Goal: Information Seeking & Learning: Find specific fact

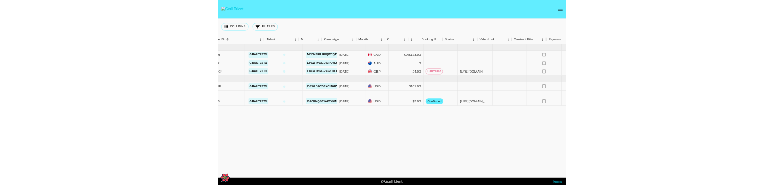
scroll to position [0, 222]
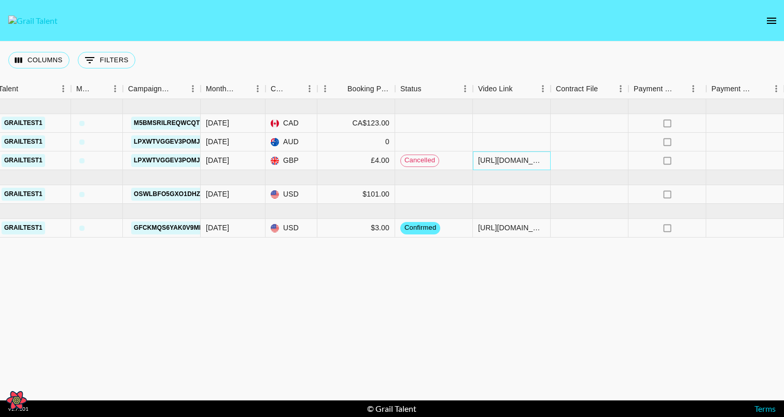
click at [514, 159] on div "[URL][DOMAIN_NAME]" at bounding box center [511, 160] width 67 height 10
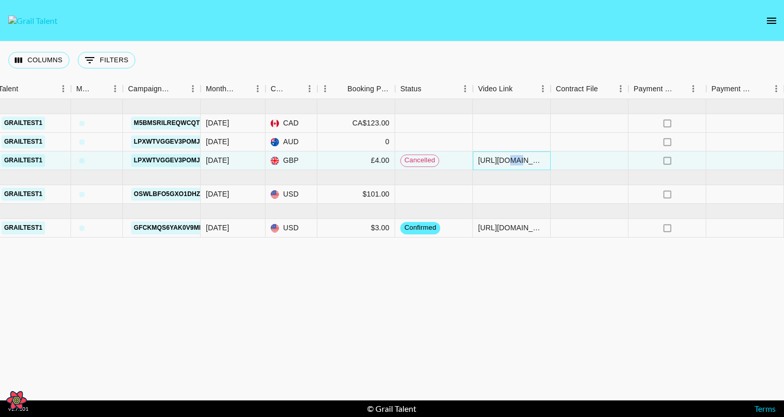
click at [515, 159] on div "[URL][DOMAIN_NAME]" at bounding box center [511, 160] width 67 height 10
click at [515, 276] on div "Jun '25 ( 3 ) recR4W9regIHXXkhj grailtest1 m5BMsRiLREQwCqTlF9Kh Jun '25 CAD CA$…" at bounding box center [281, 249] width 1006 height 301
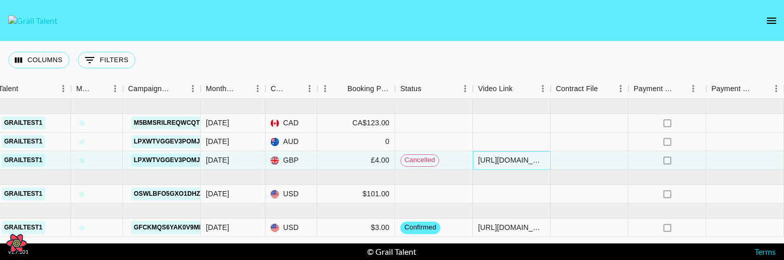
click at [524, 159] on div "[URL][DOMAIN_NAME]" at bounding box center [511, 160] width 67 height 10
click at [541, 159] on div "[URL][DOMAIN_NAME]" at bounding box center [511, 160] width 67 height 10
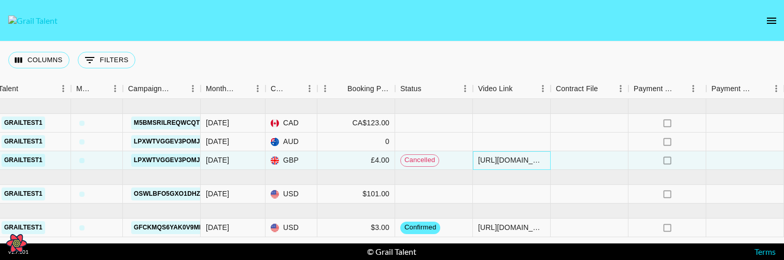
click at [542, 159] on div "[URL][DOMAIN_NAME]" at bounding box center [511, 160] width 67 height 10
click at [594, 160] on div at bounding box center [590, 160] width 78 height 19
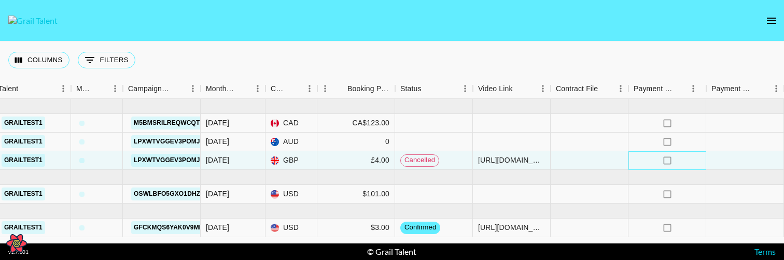
click at [672, 157] on icon "no" at bounding box center [667, 161] width 10 height 10
click at [744, 158] on div at bounding box center [745, 160] width 78 height 19
click at [744, 159] on div at bounding box center [745, 160] width 78 height 19
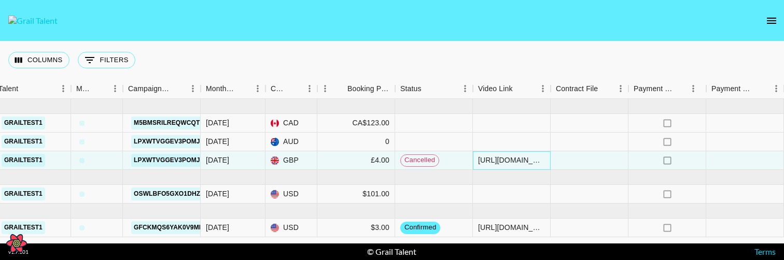
click at [525, 158] on div "[URL][DOMAIN_NAME]" at bounding box center [511, 160] width 67 height 10
click at [232, 162] on div "[DATE]" at bounding box center [233, 160] width 65 height 19
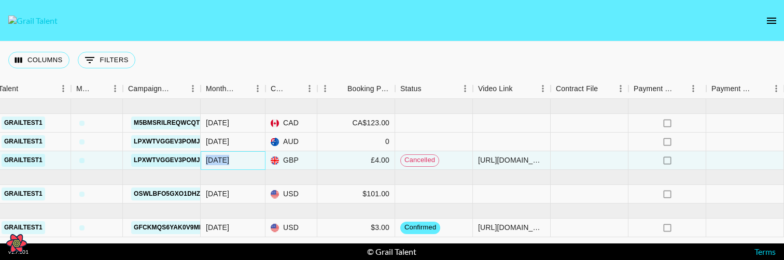
click at [232, 162] on div "[DATE]" at bounding box center [233, 160] width 65 height 19
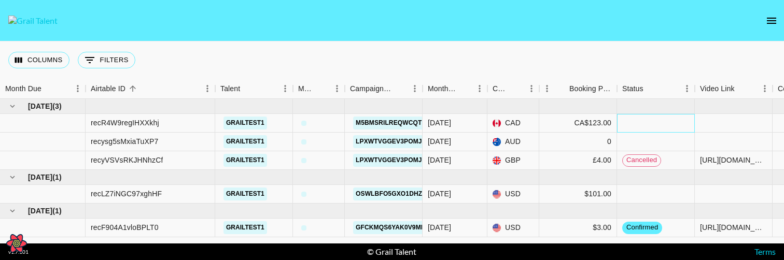
click at [644, 121] on div at bounding box center [656, 123] width 78 height 19
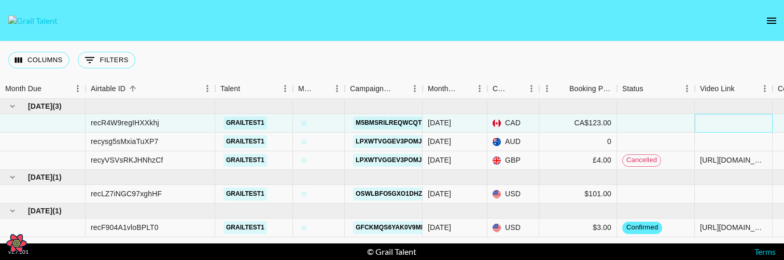
click at [719, 117] on div at bounding box center [734, 123] width 78 height 19
click at [714, 162] on div "[URL][DOMAIN_NAME]" at bounding box center [733, 160] width 67 height 10
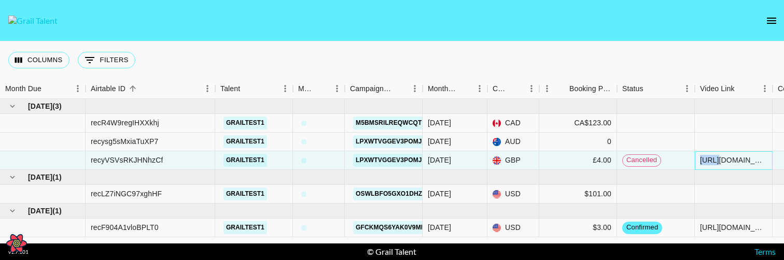
click at [714, 162] on div "[URL][DOMAIN_NAME]" at bounding box center [733, 160] width 67 height 10
click at [722, 164] on div "[URL][DOMAIN_NAME]" at bounding box center [733, 160] width 67 height 10
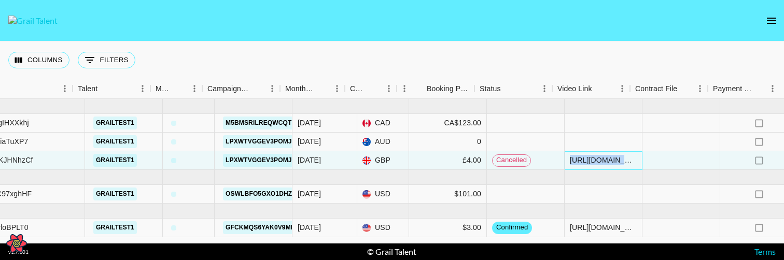
scroll to position [0, 143]
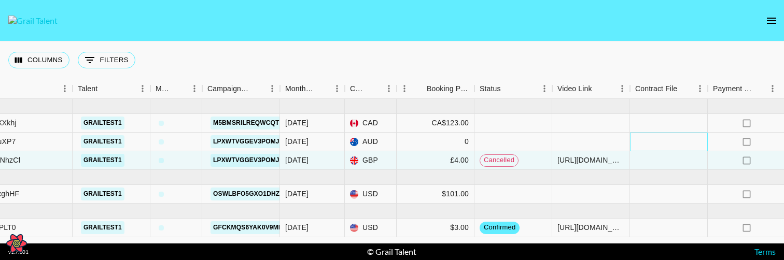
click at [657, 139] on div at bounding box center [669, 142] width 78 height 19
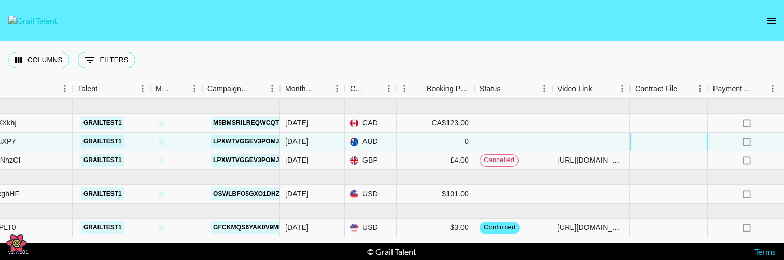
click at [657, 139] on div at bounding box center [669, 142] width 78 height 19
click at [567, 147] on div at bounding box center [591, 142] width 78 height 19
click at [13, 245] on icon "Open React Query Devtools" at bounding box center [17, 243] width 8 height 7
select select "bottom"
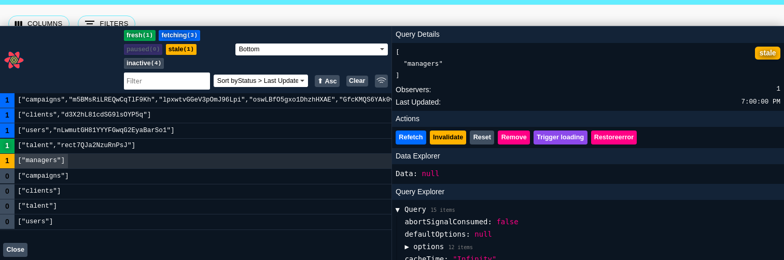
scroll to position [37, 0]
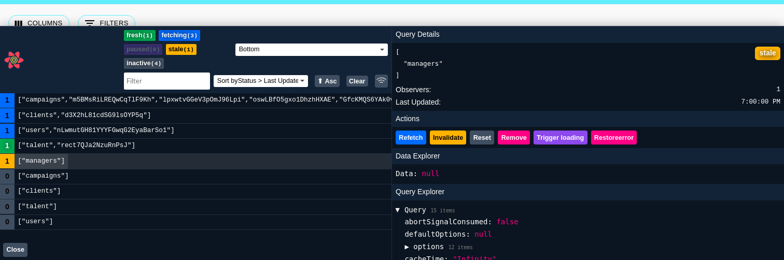
click at [18, 249] on button "Close" at bounding box center [15, 250] width 24 height 14
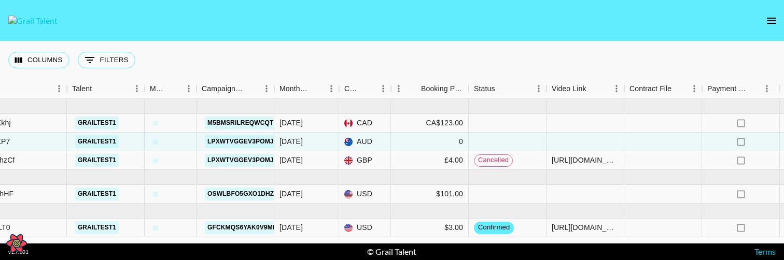
scroll to position [0, 0]
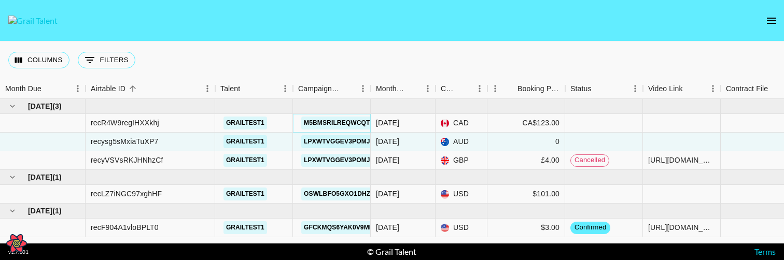
click at [327, 121] on link "m5BMsRiLREQwCqTlF9Kh" at bounding box center [347, 123] width 92 height 13
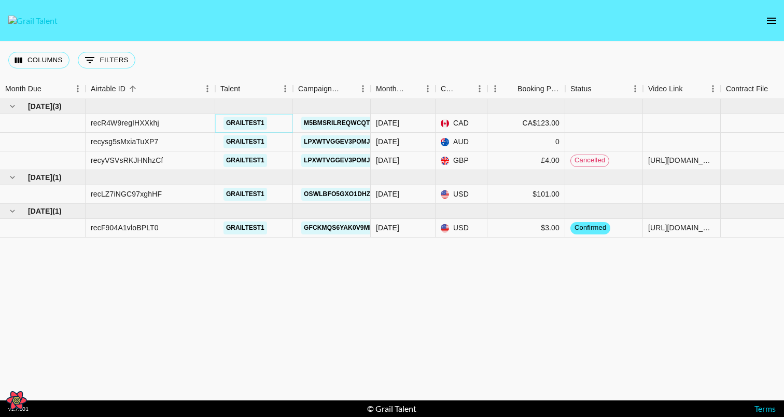
click at [239, 120] on button "grailtest1" at bounding box center [245, 123] width 44 height 13
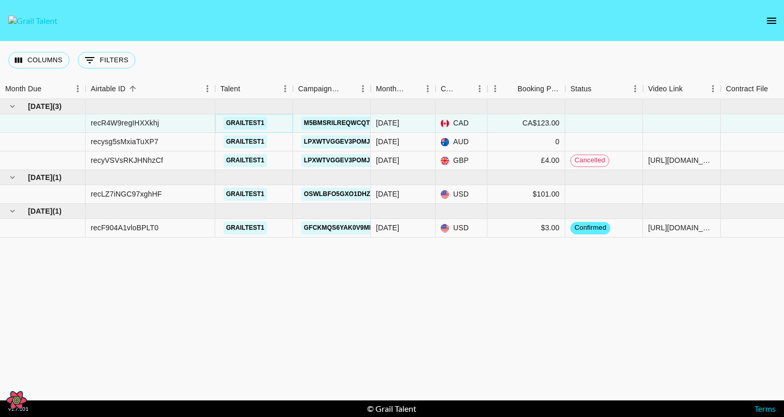
click at [243, 125] on button "grailtest1" at bounding box center [245, 123] width 44 height 13
click at [277, 47] on div "Columns 0 Filters + Booking" at bounding box center [392, 59] width 784 height 37
click at [247, 142] on button "grailtest1" at bounding box center [245, 141] width 44 height 13
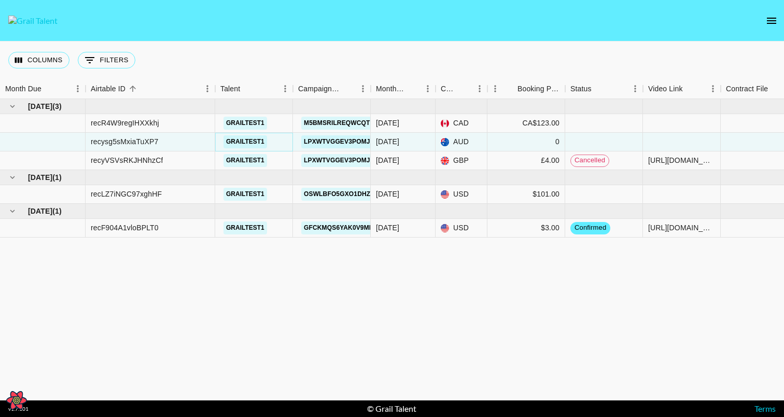
click at [247, 142] on button "grailtest1" at bounding box center [245, 141] width 44 height 13
click at [246, 158] on button "grailtest1" at bounding box center [245, 160] width 44 height 13
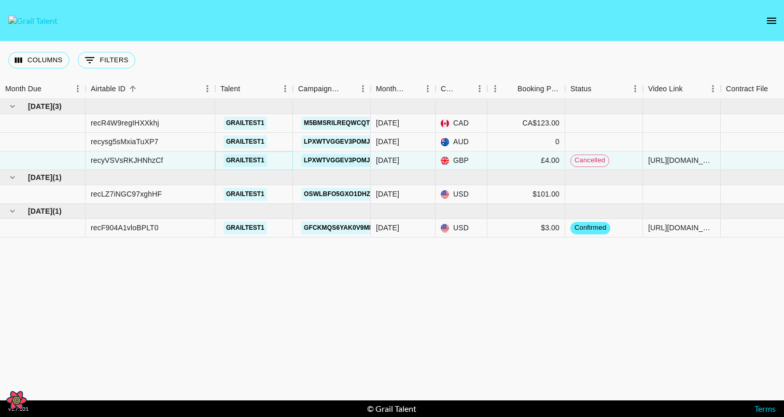
click at [246, 158] on button "grailtest1" at bounding box center [245, 160] width 44 height 13
click at [249, 191] on button "grailtest1" at bounding box center [245, 194] width 44 height 13
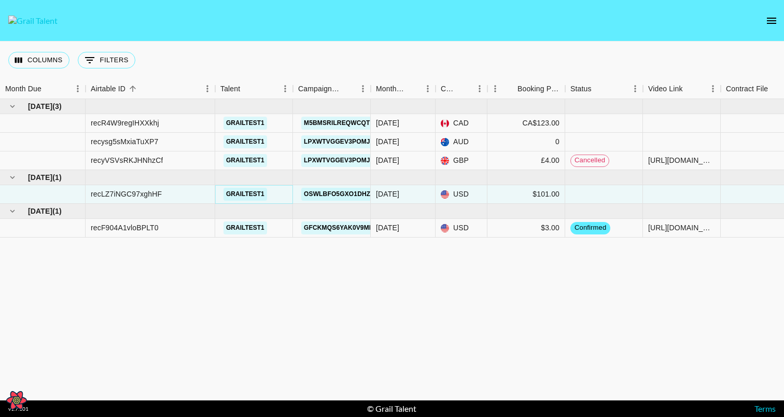
click at [249, 191] on button "grailtest1" at bounding box center [245, 194] width 44 height 13
click at [245, 227] on button "grailtest1" at bounding box center [245, 227] width 44 height 13
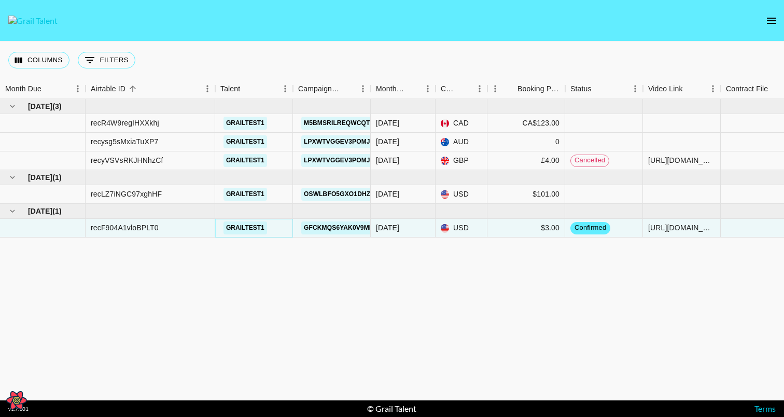
click at [245, 227] on button "grailtest1" at bounding box center [245, 227] width 44 height 13
click at [304, 225] on link "GfcKMQS6YAk0v9Mlh34i" at bounding box center [345, 227] width 88 height 13
click at [330, 41] on div "Columns 0 Filters + Booking" at bounding box center [392, 59] width 784 height 37
click at [319, 119] on link "m5BMsRiLREQwCqTlF9Kh" at bounding box center [347, 123] width 92 height 13
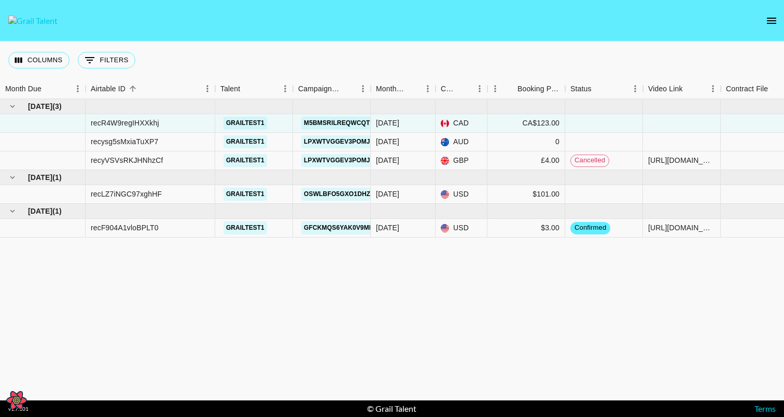
click at [371, 21] on nav at bounding box center [392, 20] width 784 height 41
click at [30, 63] on button "Columns" at bounding box center [38, 60] width 61 height 17
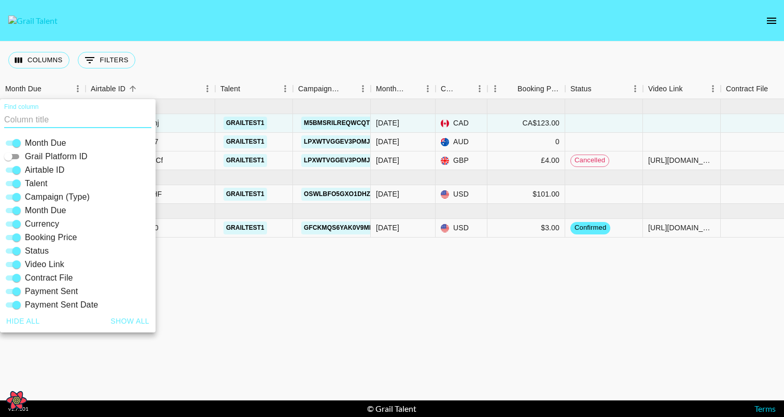
click at [14, 156] on input "Grail Platform ID" at bounding box center [8, 156] width 37 height 12
checkbox input "true"
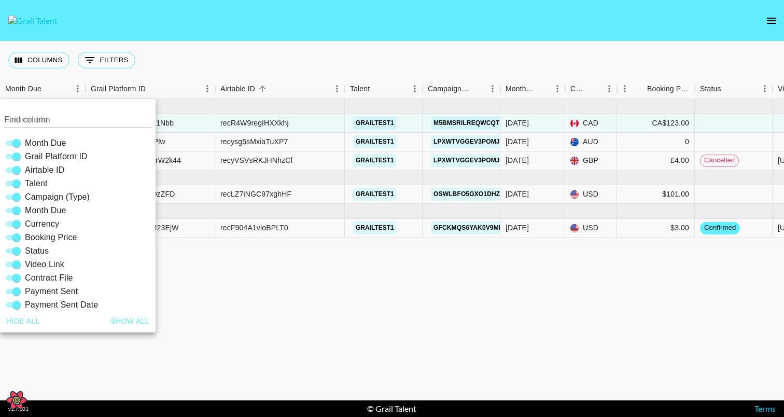
click at [223, 284] on div "Jun '25 ( 3 ) EzJ0tvgAe6pXgjAM1Nbb recR4W9regIHXXkhj grailtest1 m5BMsRiLREQwCqT…" at bounding box center [541, 249] width 1083 height 301
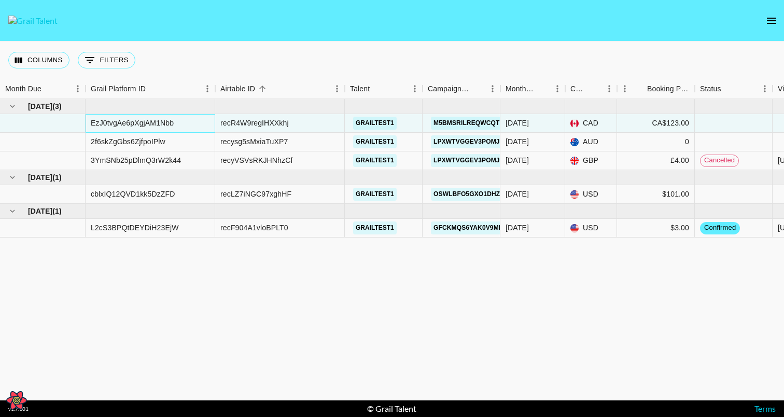
click at [148, 124] on div "EzJ0tvgAe6pXgjAM1Nbb" at bounding box center [132, 123] width 83 height 10
copy div "EzJ0tvgAe6pXgjAM1Nbb"
